Goal: Task Accomplishment & Management: Manage account settings

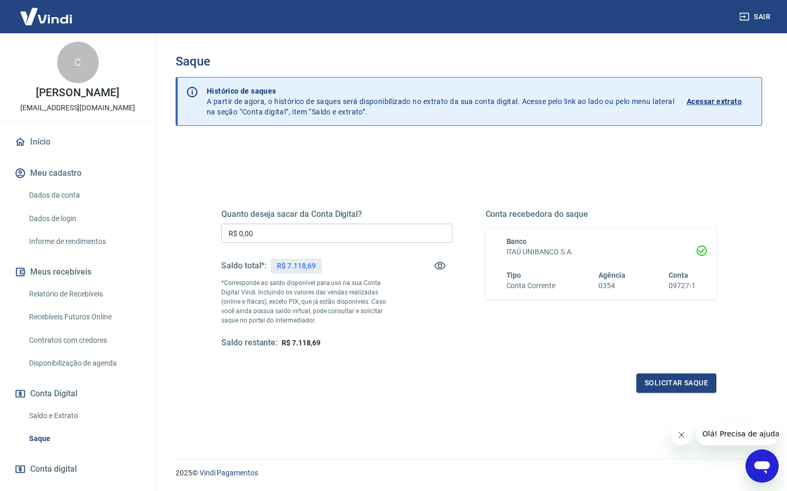
click at [323, 234] on input "R$ 0,00" at bounding box center [336, 232] width 231 height 19
type input "R$ 7.118,69"
click at [668, 379] on button "Solicitar saque" at bounding box center [677, 382] width 80 height 19
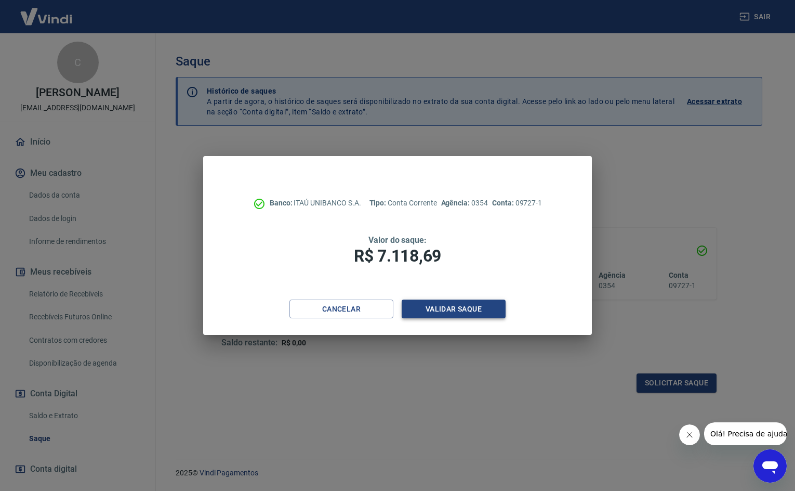
click at [475, 315] on button "Validar saque" at bounding box center [454, 308] width 104 height 19
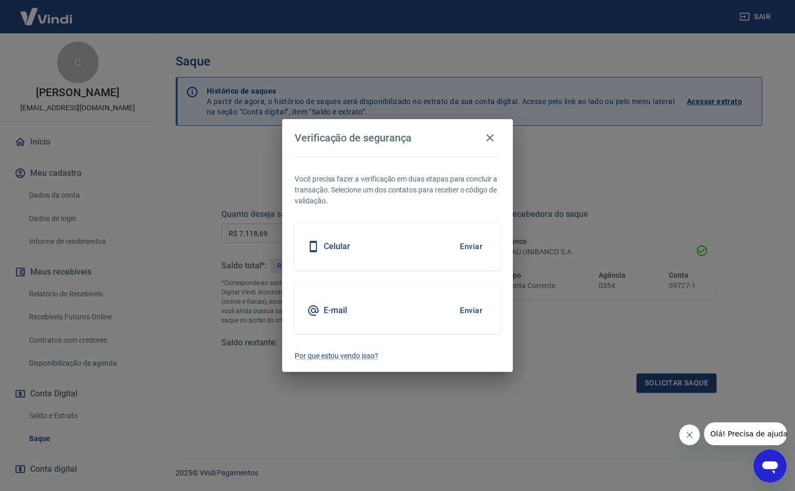
click at [472, 248] on button "Enviar" at bounding box center [471, 246] width 34 height 22
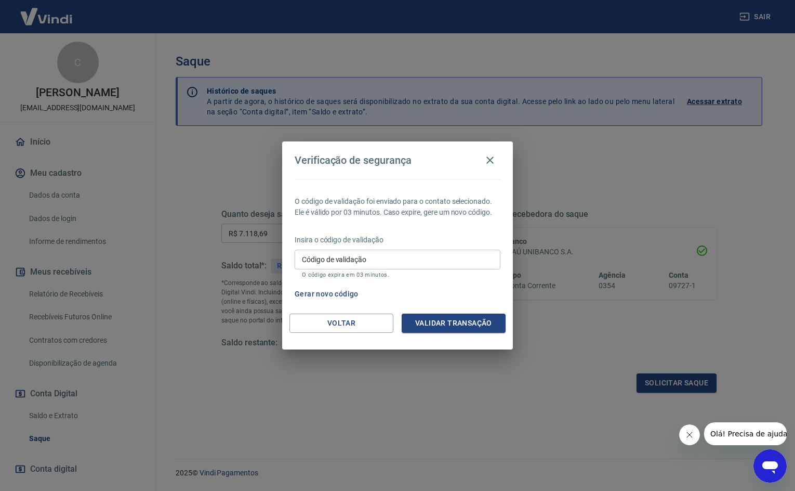
click at [429, 265] on input "Código de validação" at bounding box center [398, 258] width 206 height 19
type input "831445"
click at [447, 314] on button "Validar transação" at bounding box center [454, 322] width 104 height 19
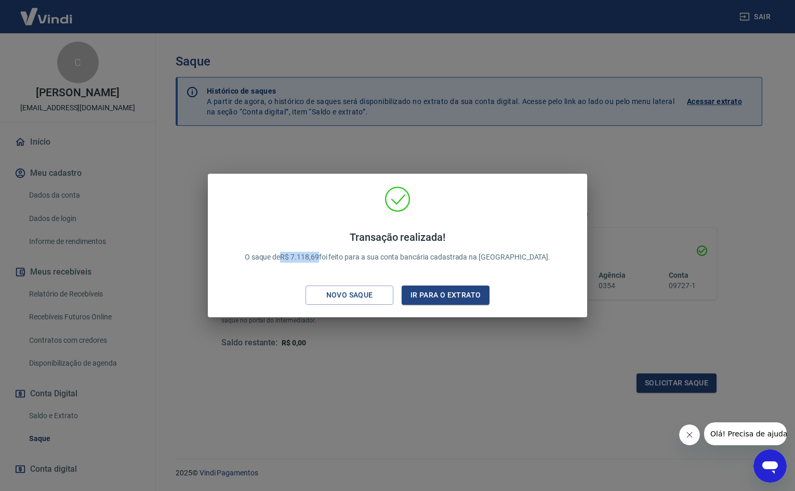
drag, startPoint x: 345, startPoint y: 256, endPoint x: 309, endPoint y: 253, distance: 36.0
click at [309, 253] on p "Transação realizada! O saque de R$ 7.118,69 foi feito para a sua conta bancária…" at bounding box center [398, 247] width 306 height 32
copy p "R$ 7.118,69"
click at [452, 300] on button "Ir para o extrato" at bounding box center [446, 294] width 88 height 19
